Goal: Complete application form

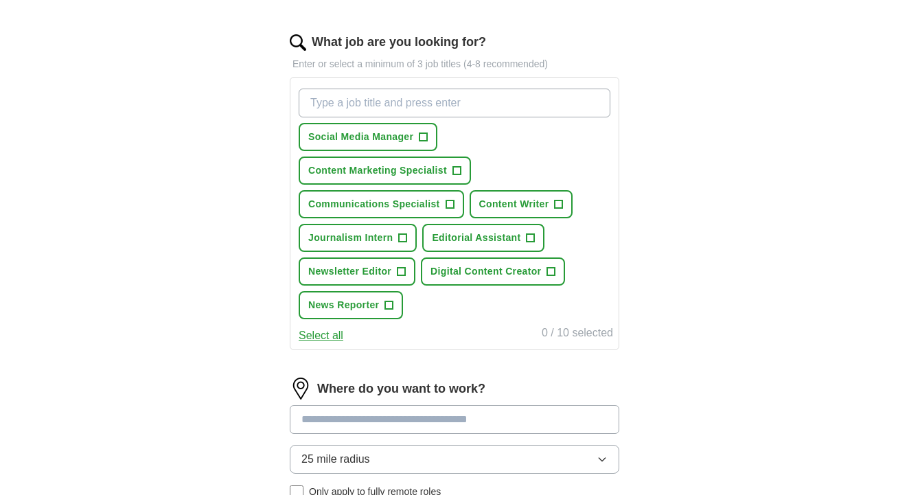
scroll to position [416, 0]
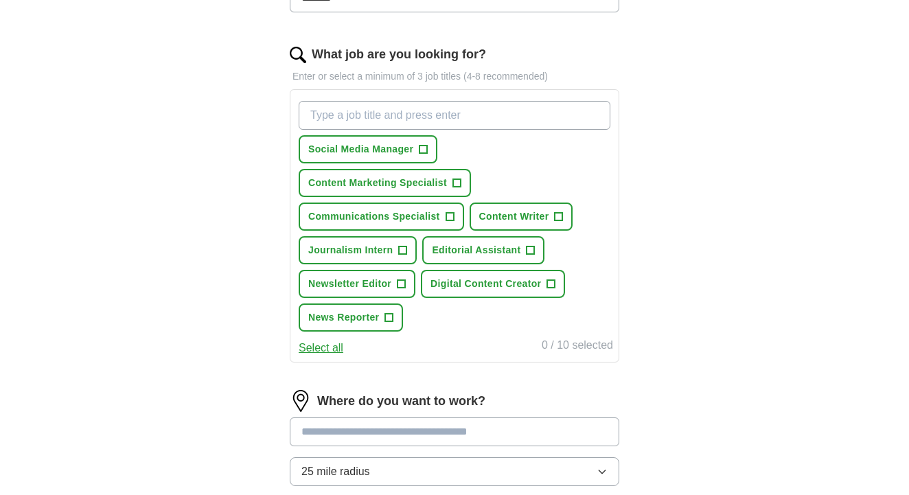
click at [565, 219] on button "Content Writer +" at bounding box center [522, 217] width 104 height 28
type input "Reporter"
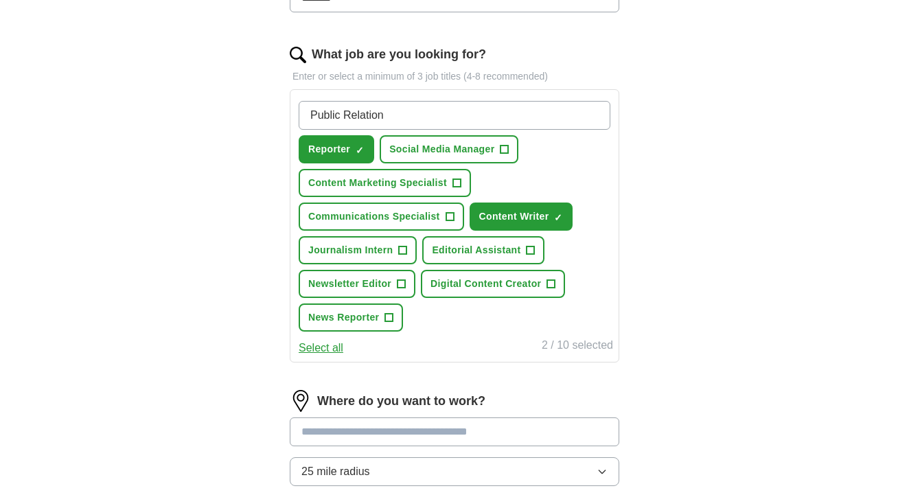
type input "Public Relations"
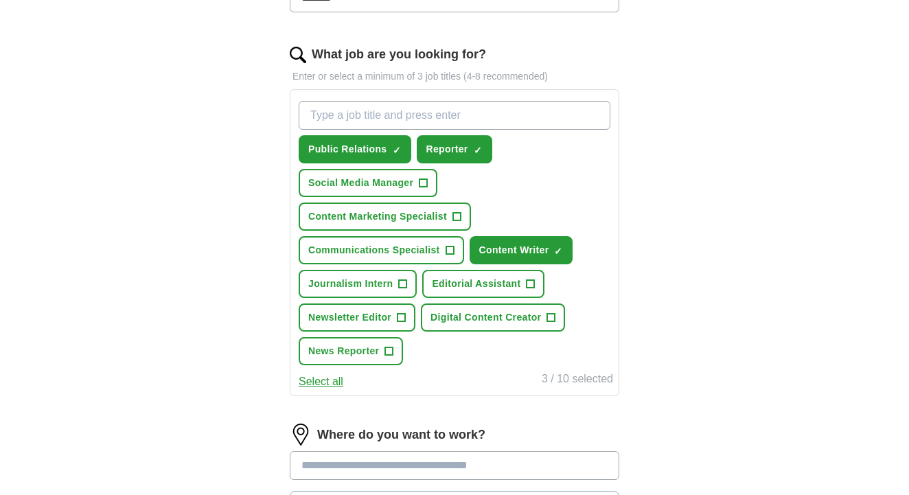
click at [551, 317] on span "+" at bounding box center [551, 318] width 8 height 11
click at [482, 112] on input "What job are you looking for?" at bounding box center [455, 115] width 312 height 29
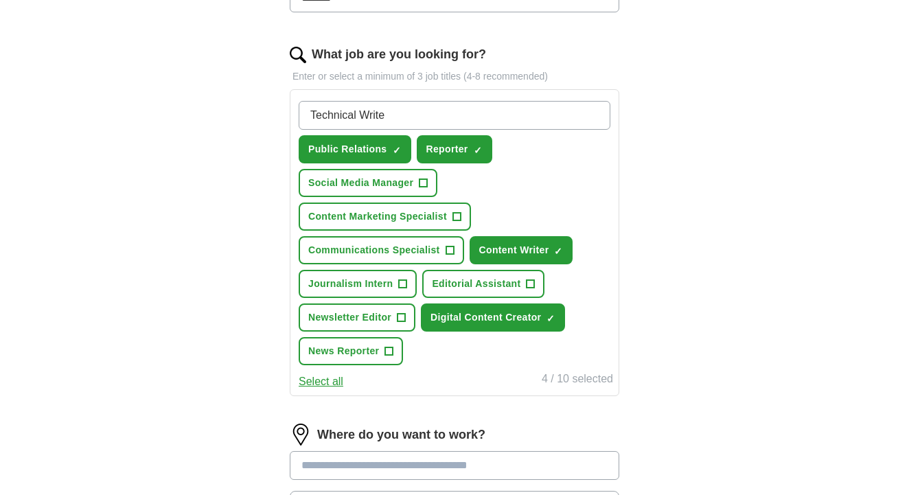
type input "Technical Writer"
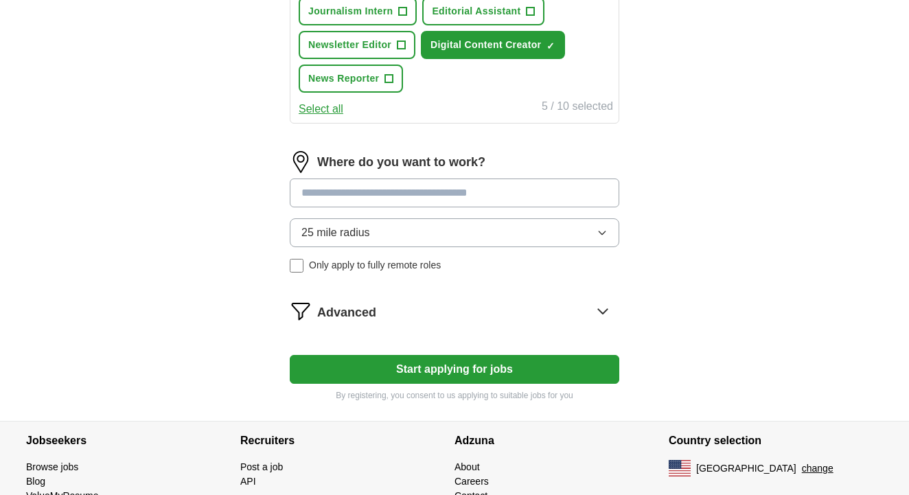
scroll to position [695, 0]
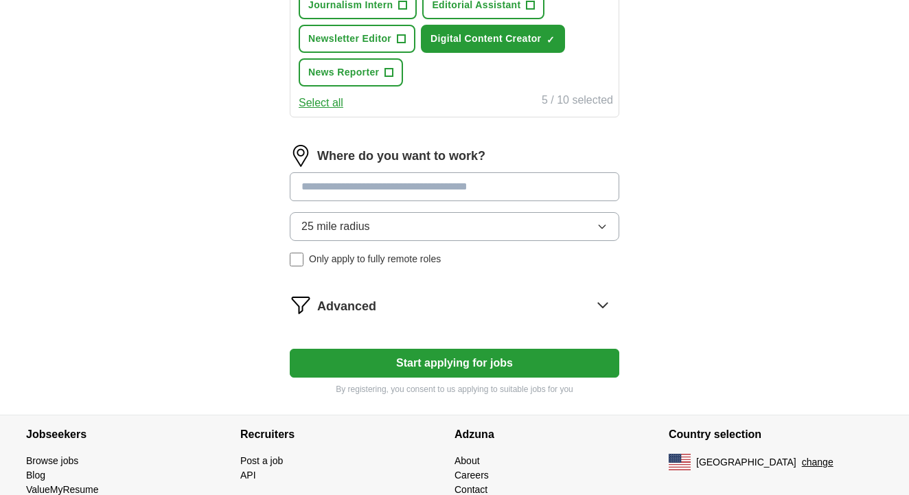
click at [506, 185] on input at bounding box center [455, 186] width 330 height 29
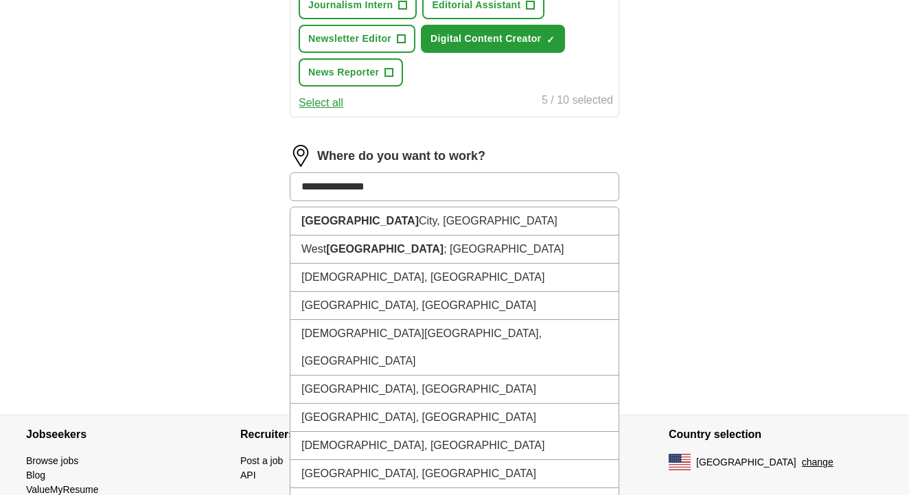
type input "**********"
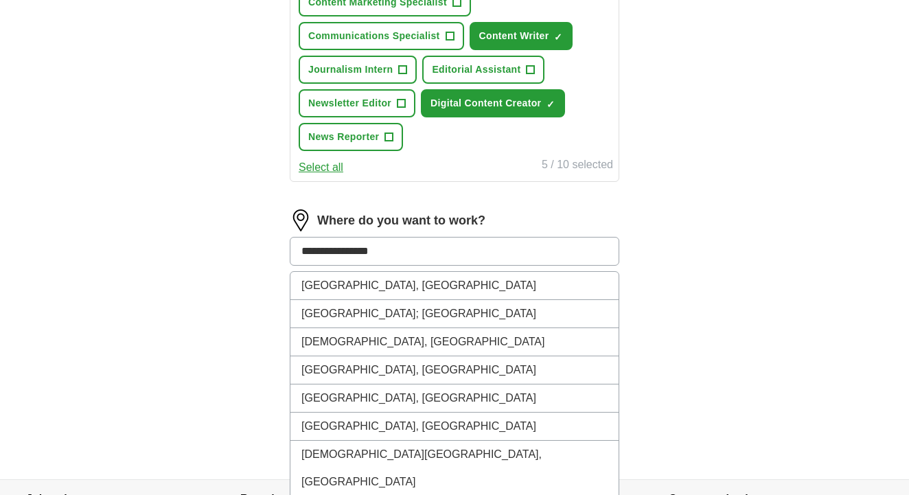
scroll to position [647, 0]
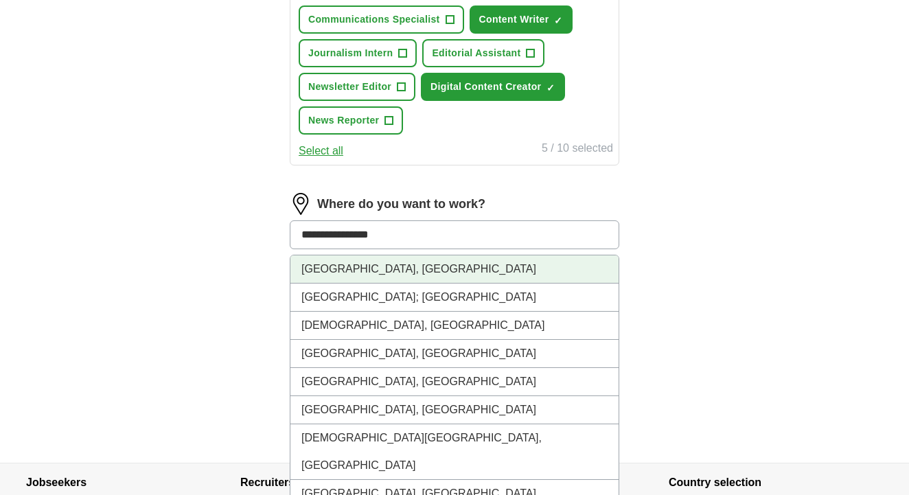
click at [396, 265] on li "[GEOGRAPHIC_DATA], [GEOGRAPHIC_DATA]" at bounding box center [455, 270] width 328 height 28
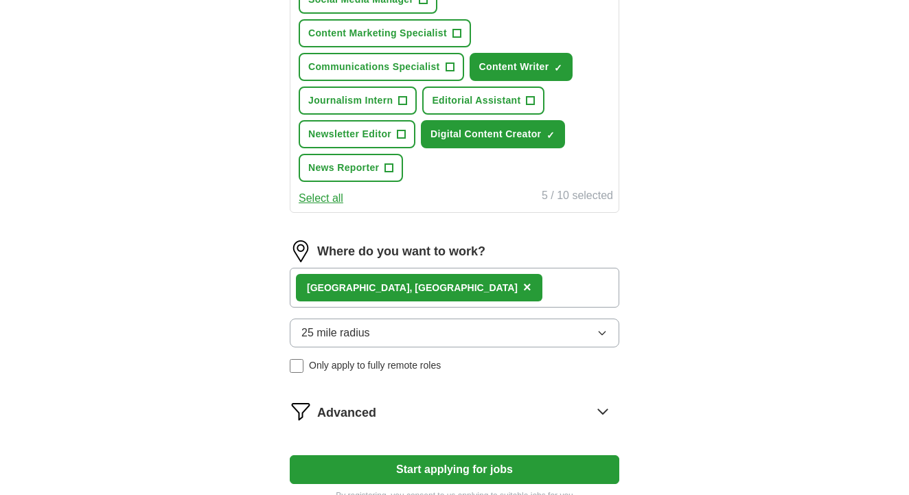
scroll to position [655, 0]
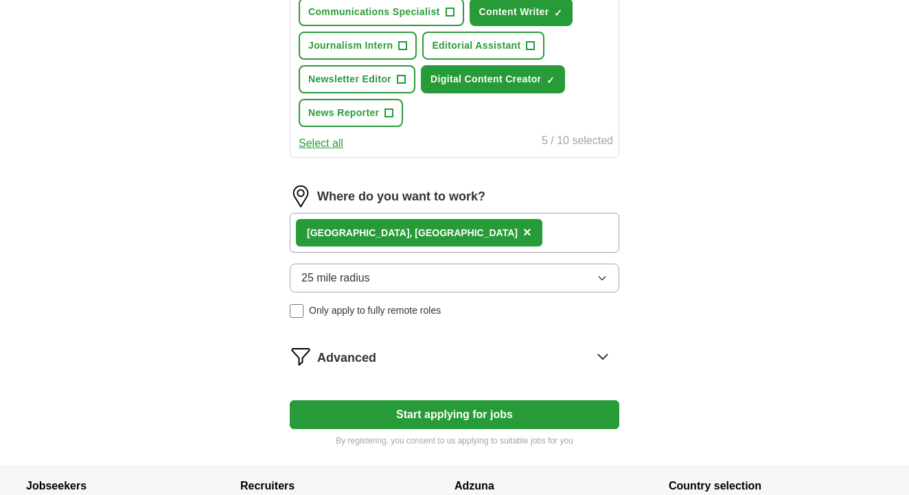
click at [398, 422] on button "Start applying for jobs" at bounding box center [455, 414] width 330 height 29
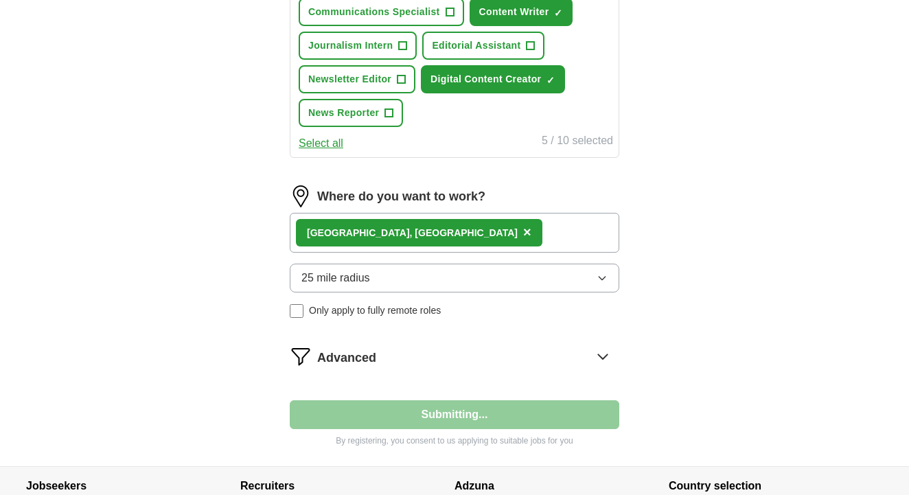
select select "**"
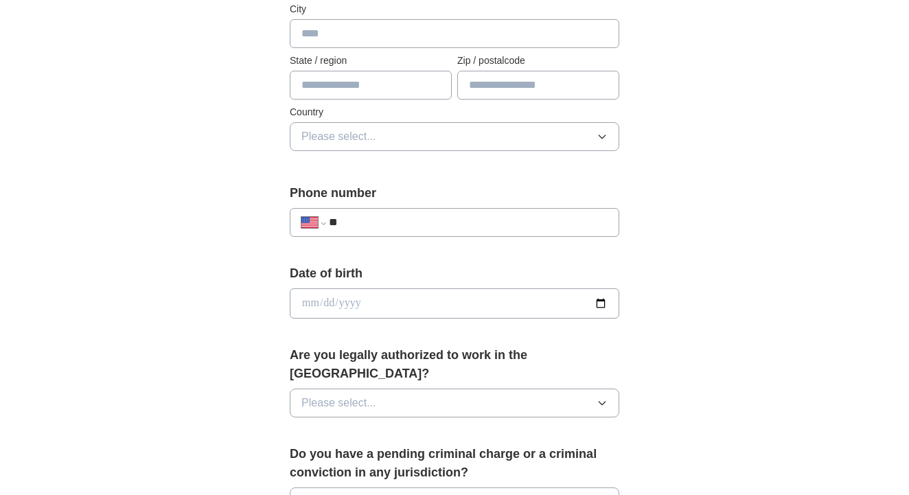
scroll to position [372, 0]
type input "**********"
click at [403, 309] on input "date" at bounding box center [455, 304] width 330 height 30
click at [327, 306] on input "date" at bounding box center [455, 304] width 330 height 30
click at [356, 305] on input "date" at bounding box center [455, 304] width 330 height 30
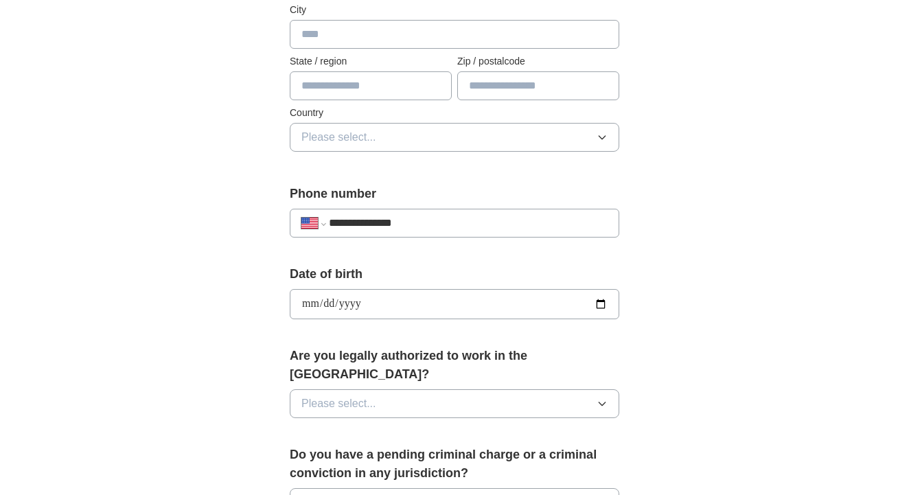
type input "**********"
click at [657, 288] on div "**********" at bounding box center [455, 334] width 440 height 1174
click at [560, 371] on div "Are you legally authorized to work in the [GEOGRAPHIC_DATA]? Please select..." at bounding box center [455, 388] width 330 height 82
click at [576, 389] on button "Please select..." at bounding box center [455, 403] width 330 height 29
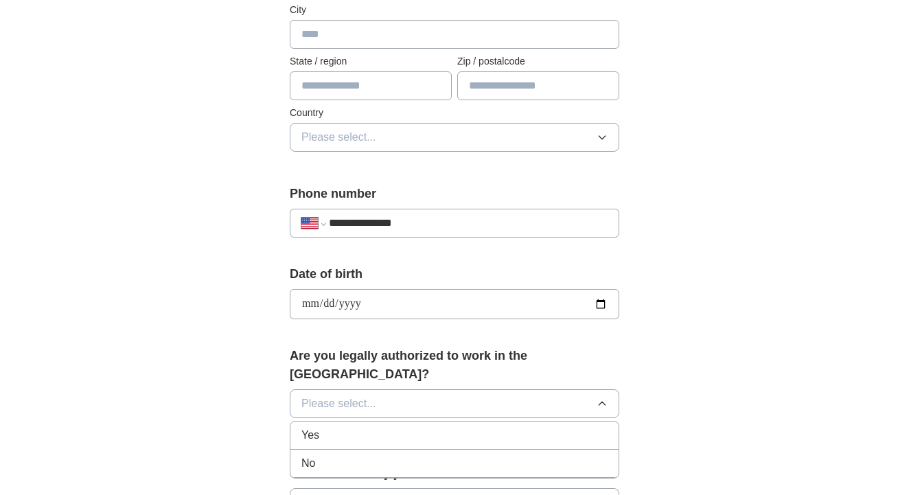
click at [492, 427] on div "Yes" at bounding box center [455, 435] width 306 height 16
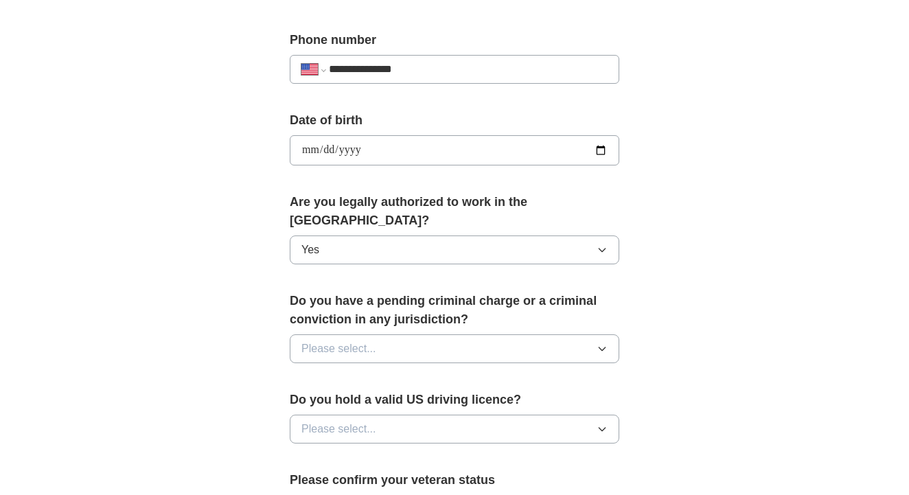
scroll to position [525, 0]
click at [532, 335] on button "Please select..." at bounding box center [455, 349] width 330 height 29
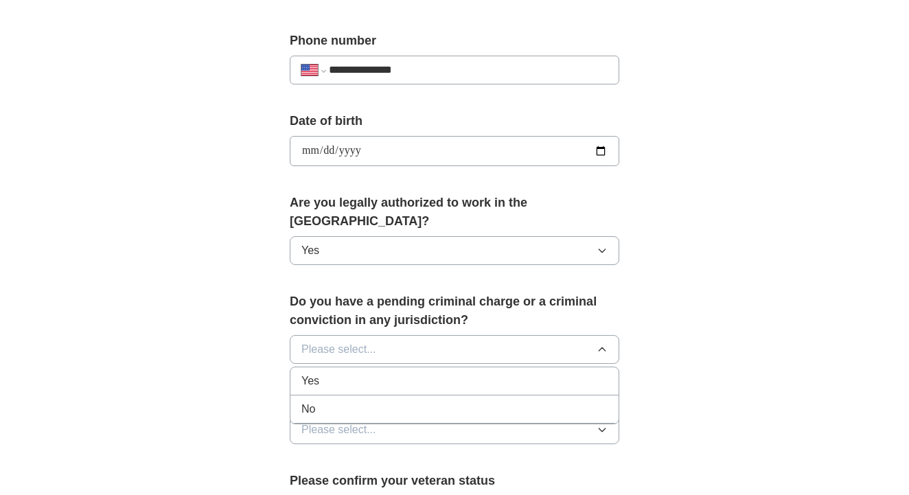
click at [435, 401] on div "No" at bounding box center [455, 409] width 306 height 16
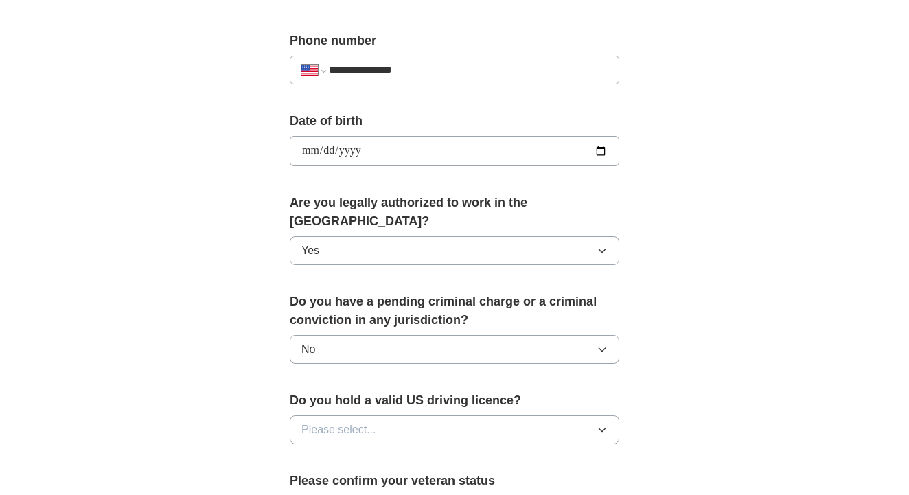
click at [469, 416] on button "Please select..." at bounding box center [455, 430] width 330 height 29
click at [393, 453] on div "Yes" at bounding box center [455, 461] width 306 height 16
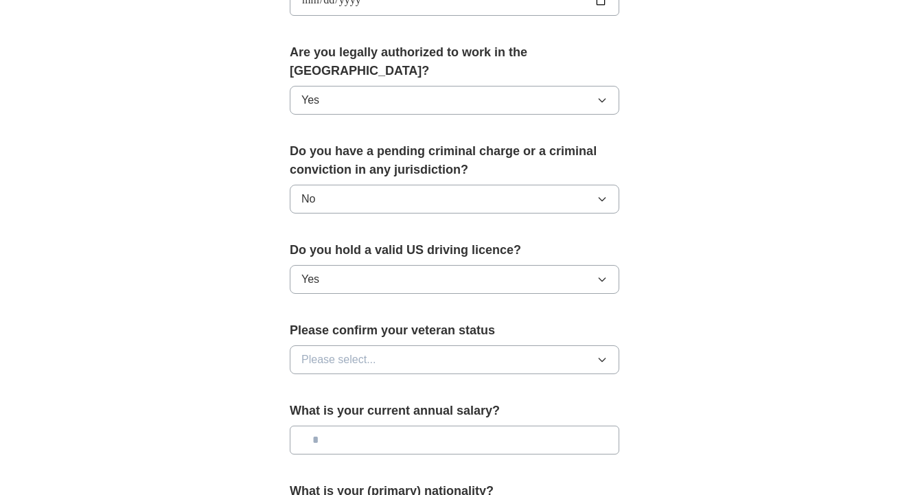
scroll to position [675, 0]
click at [439, 346] on button "Please select..." at bounding box center [455, 360] width 330 height 29
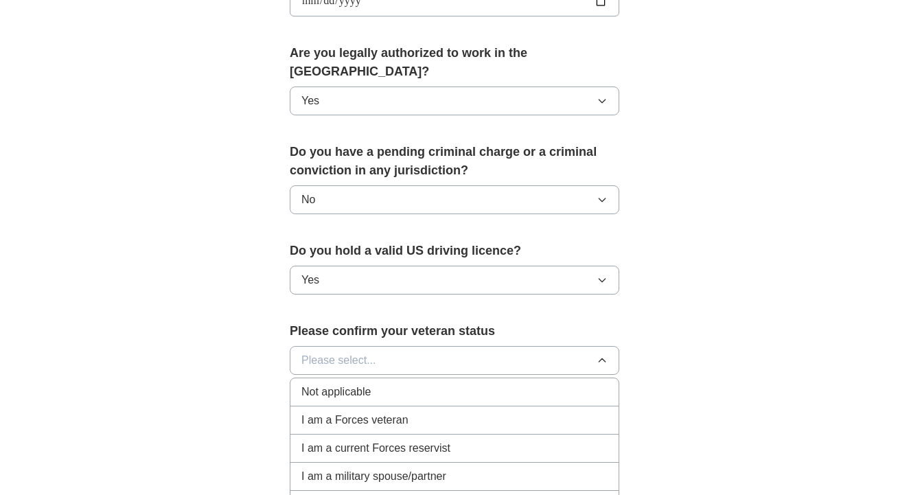
click at [414, 384] on div "Not applicable" at bounding box center [455, 392] width 306 height 16
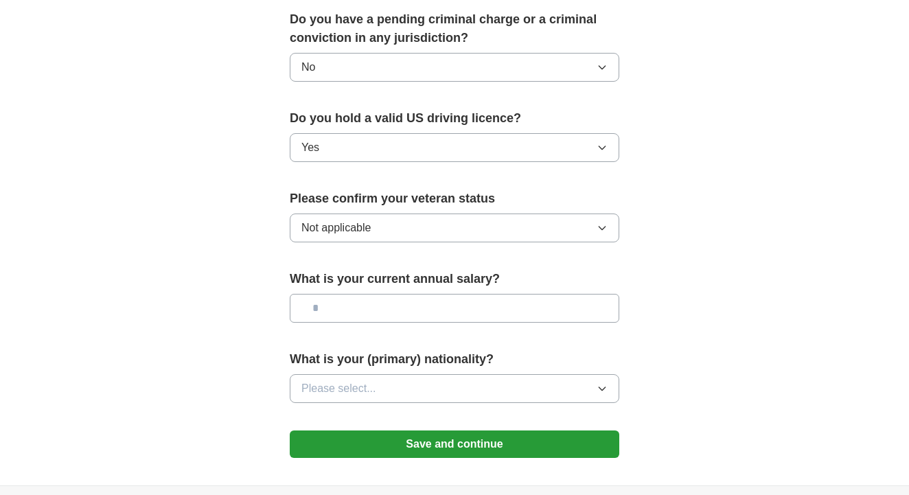
scroll to position [894, 0]
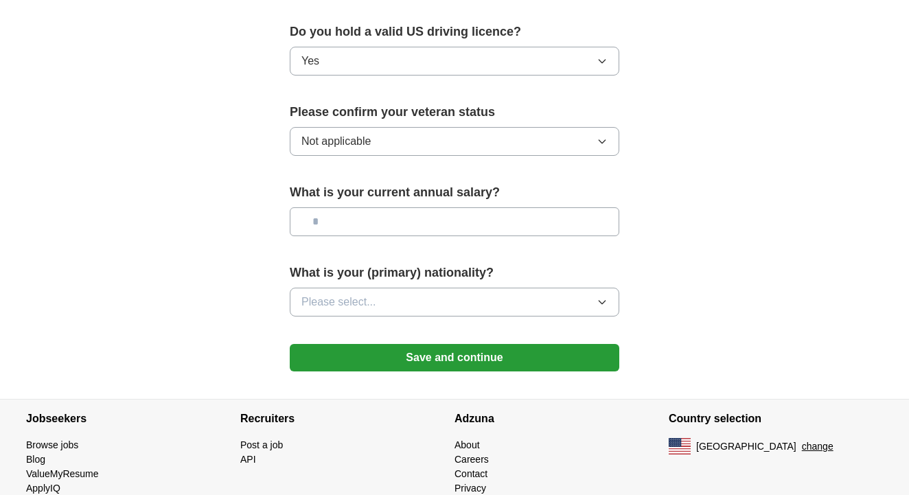
click at [469, 290] on button "Please select..." at bounding box center [455, 302] width 330 height 29
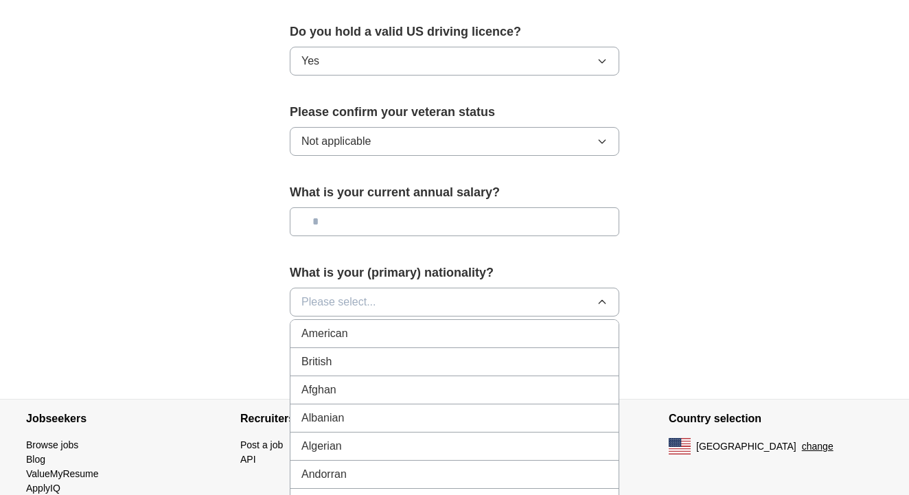
click at [435, 326] on div "American" at bounding box center [455, 334] width 306 height 16
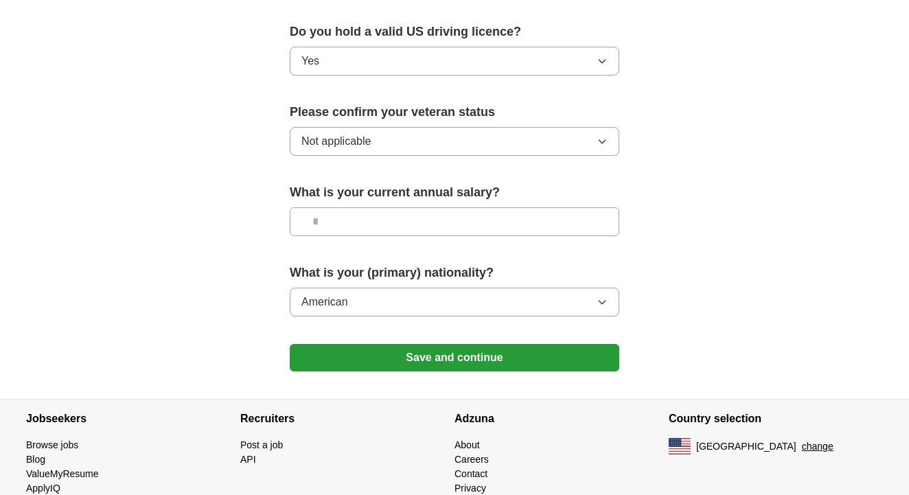
click at [464, 207] on input "text" at bounding box center [455, 221] width 330 height 29
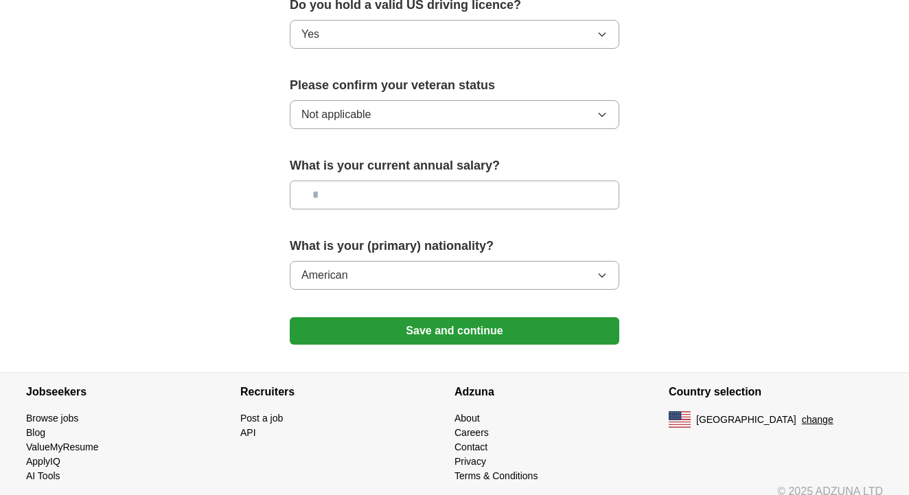
scroll to position [919, 0]
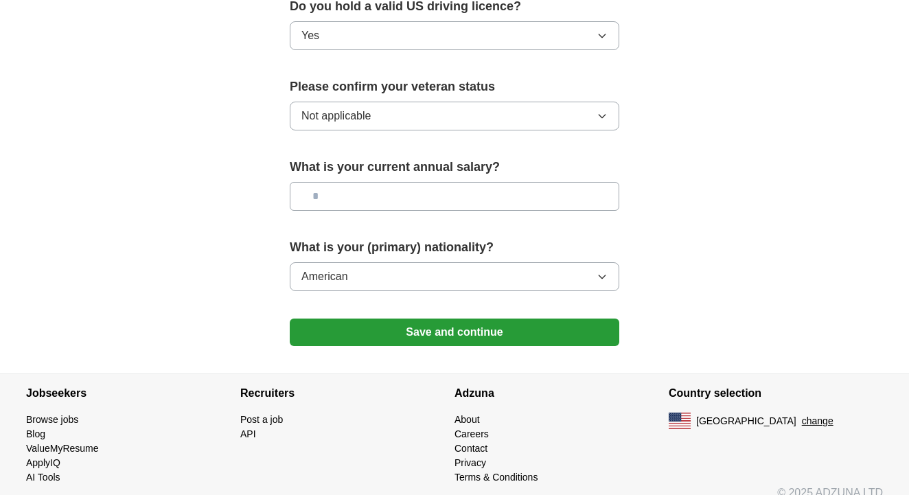
click at [492, 323] on button "Save and continue" at bounding box center [455, 332] width 330 height 27
